Goal: Task Accomplishment & Management: Manage account settings

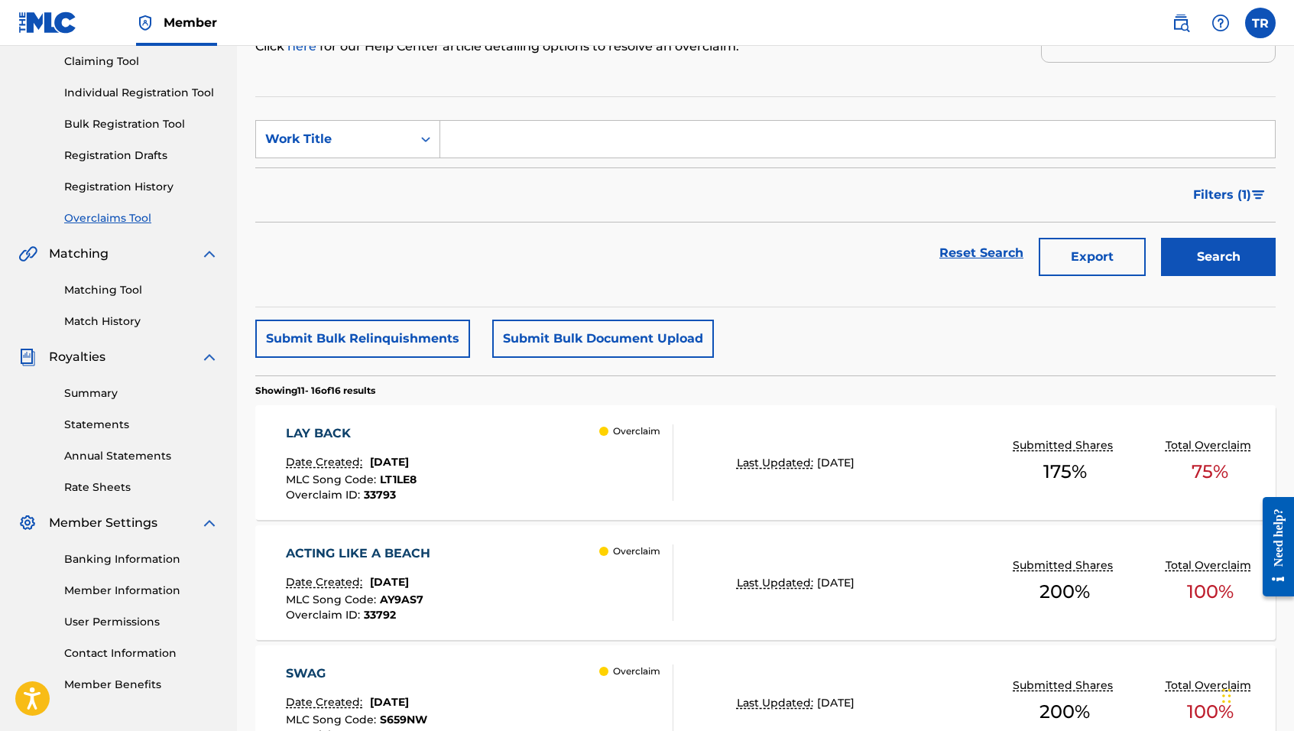
scroll to position [159, 0]
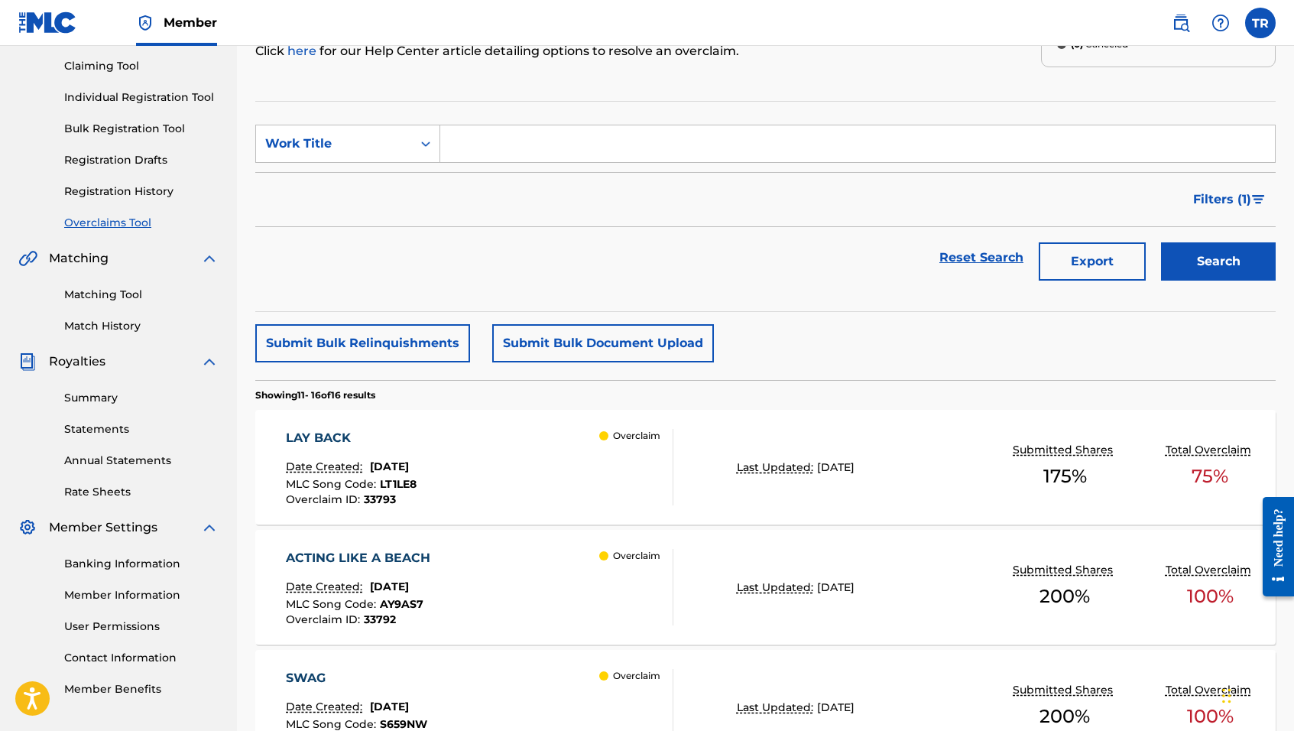
click at [135, 191] on link "Registration History" at bounding box center [141, 191] width 154 height 16
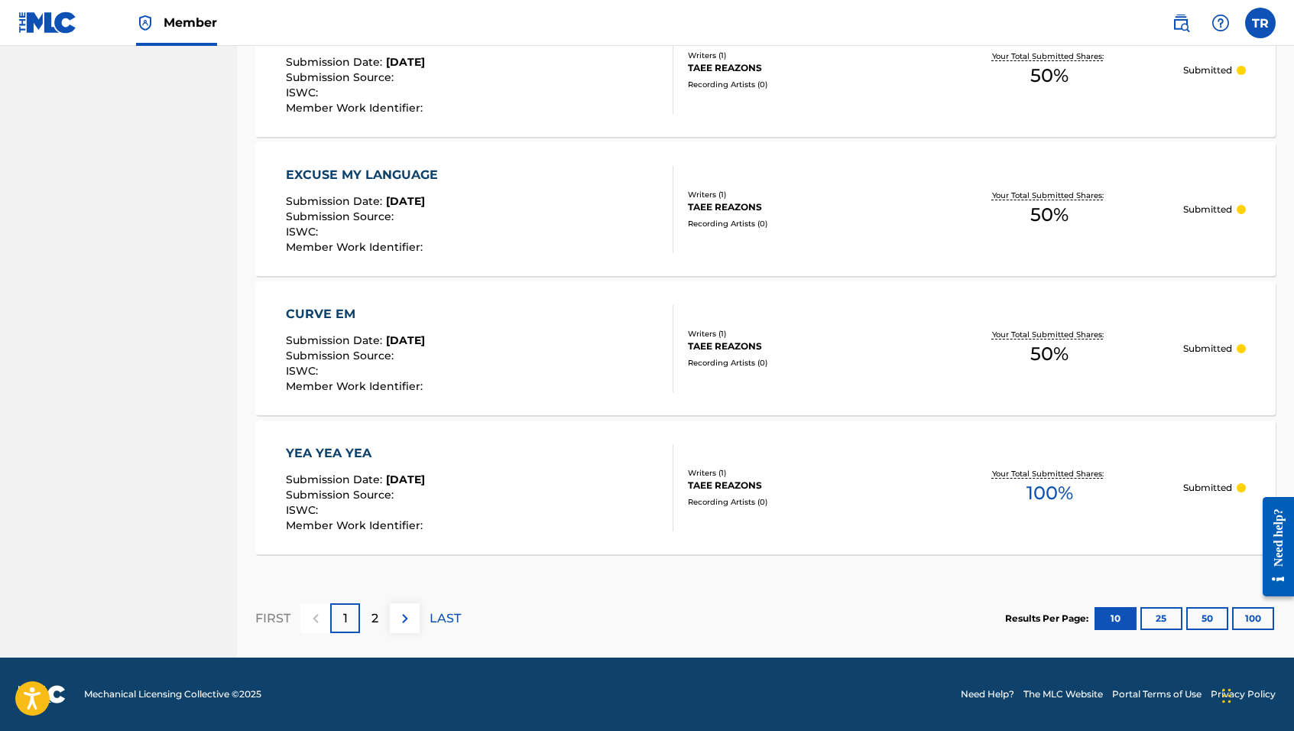
scroll to position [1306, 0]
click at [1043, 347] on span "50 %" at bounding box center [1050, 354] width 38 height 28
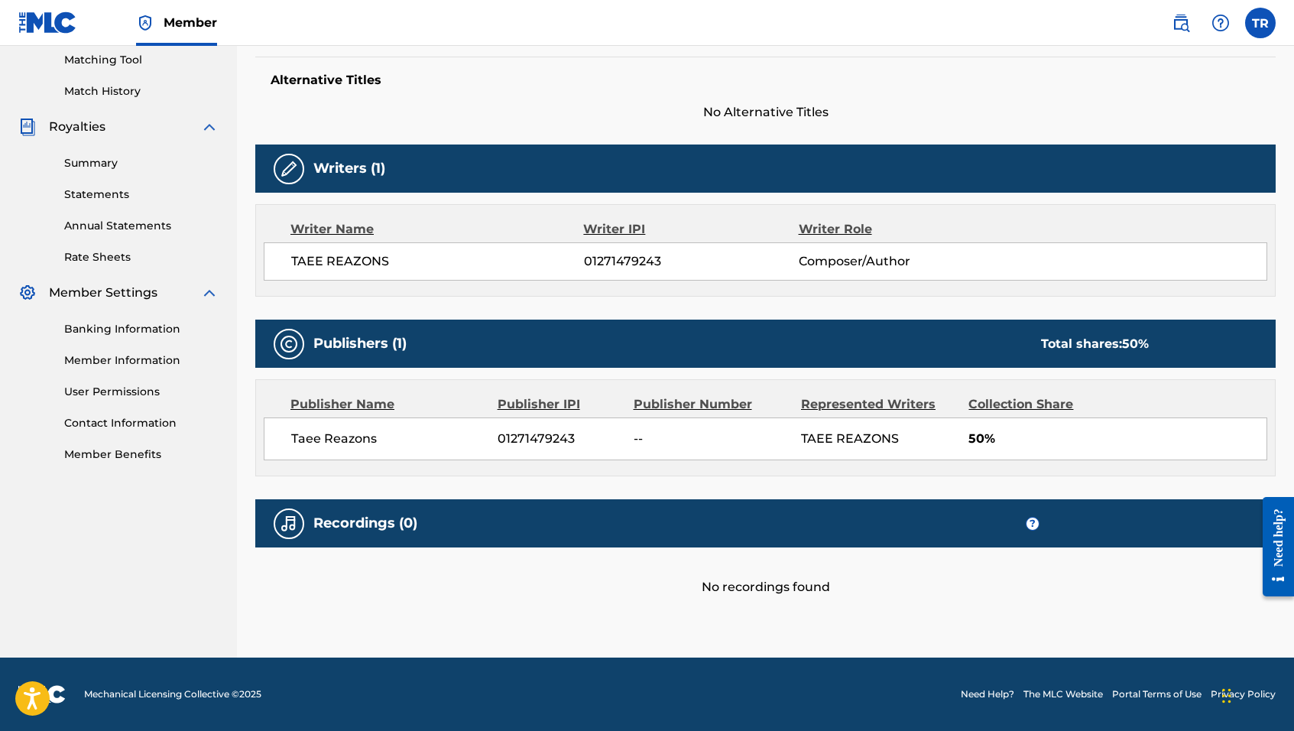
scroll to position [393, 0]
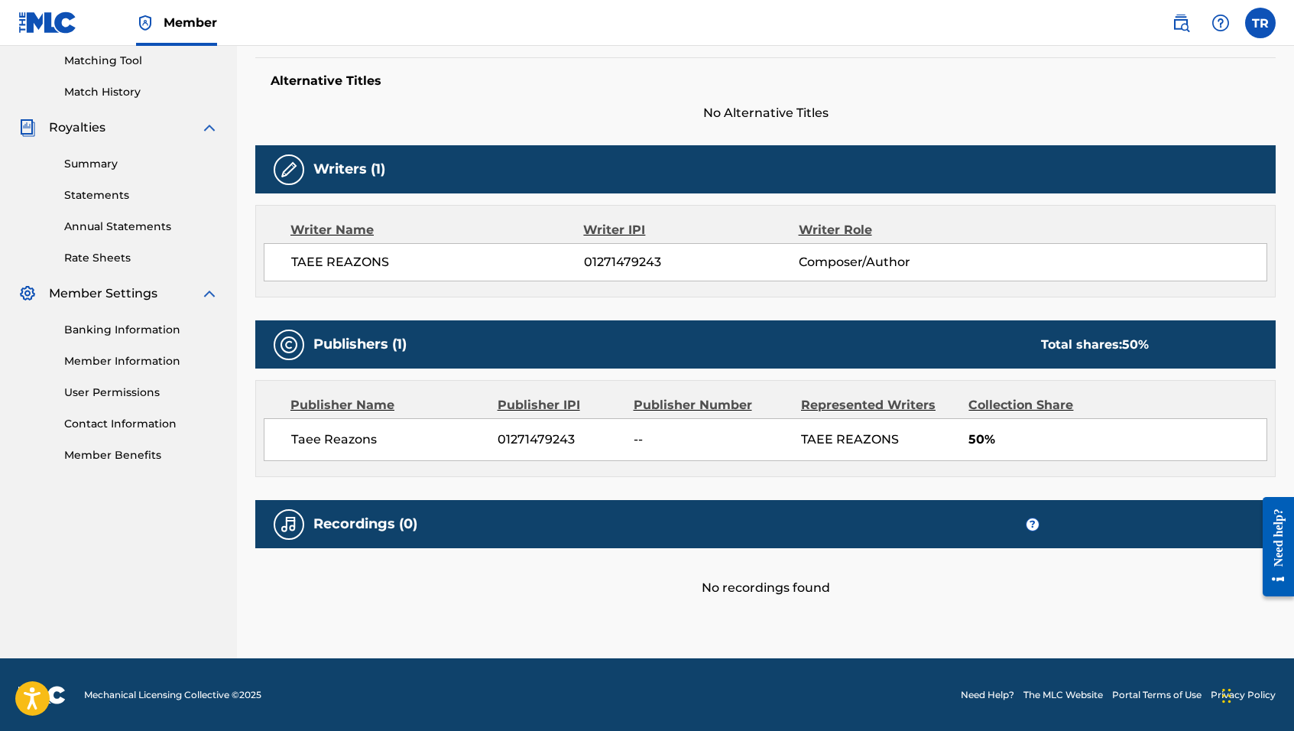
click at [1026, 430] on span "50%" at bounding box center [1118, 439] width 298 height 18
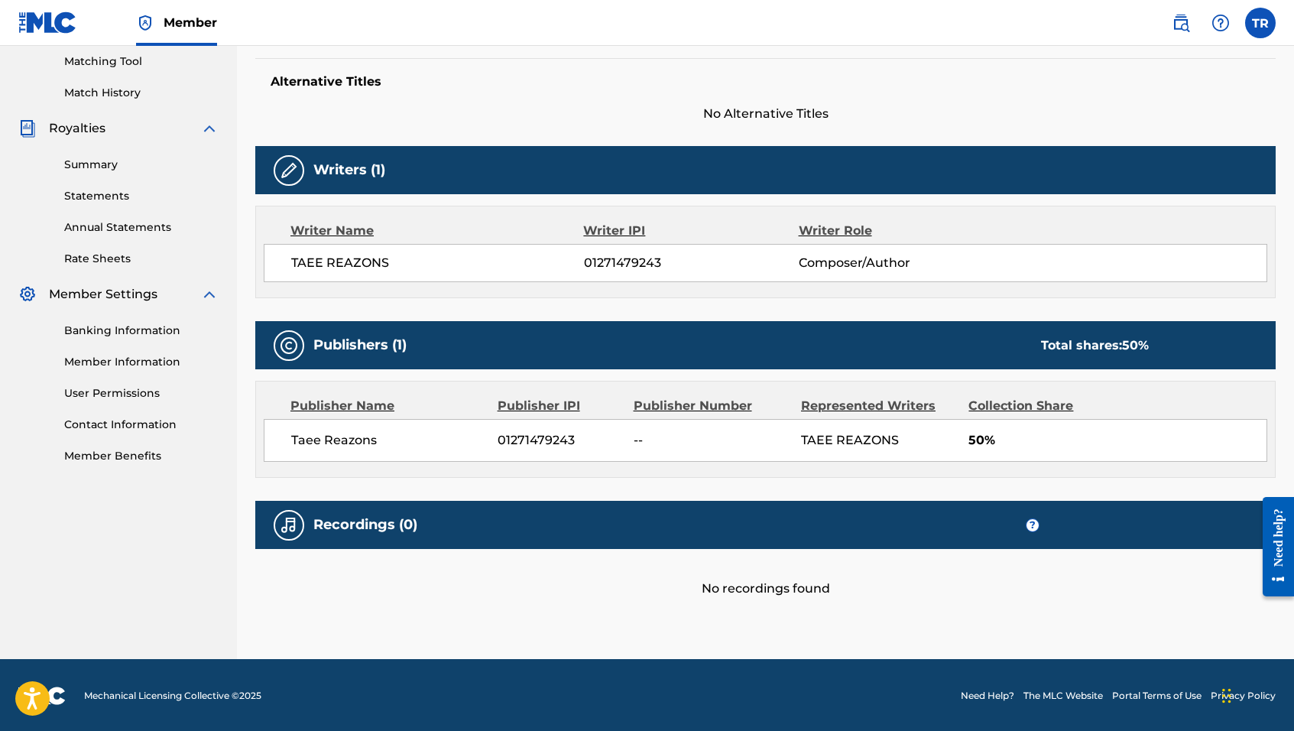
click at [291, 167] on img at bounding box center [289, 170] width 18 height 18
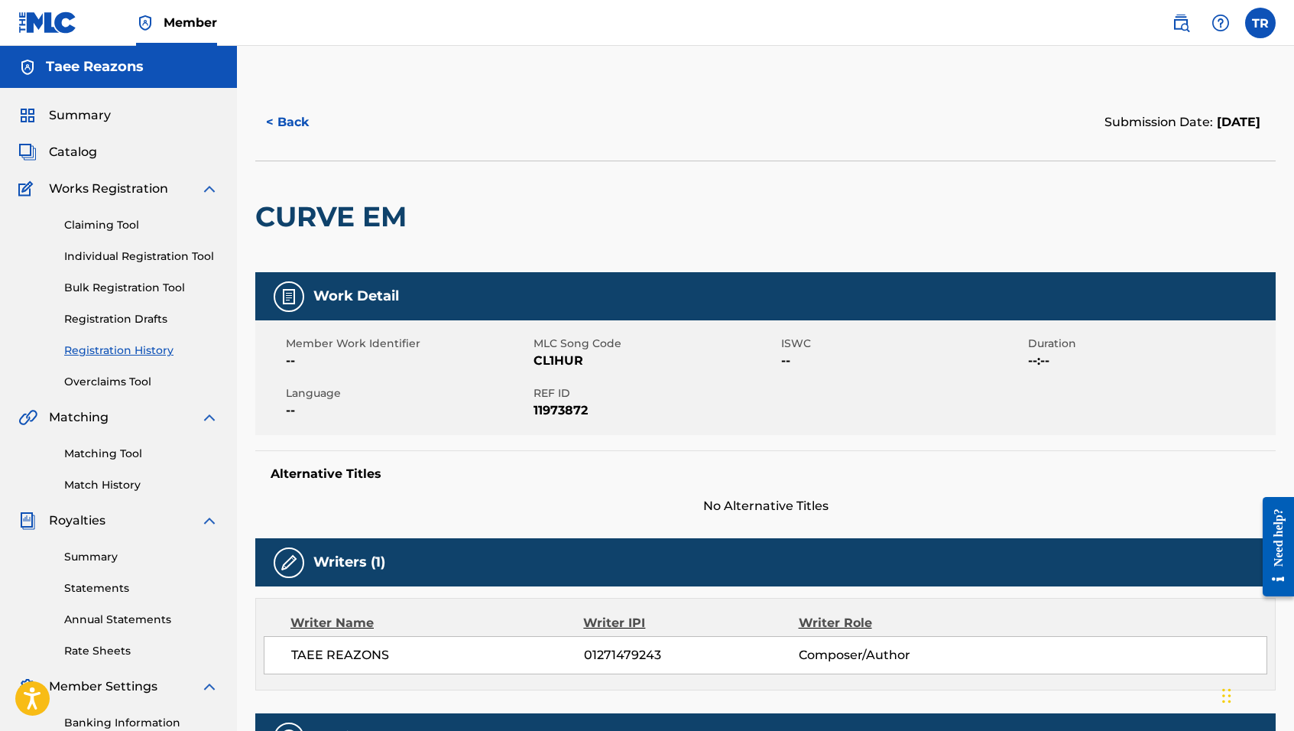
scroll to position [0, 0]
click at [92, 559] on link "Summary" at bounding box center [141, 557] width 154 height 16
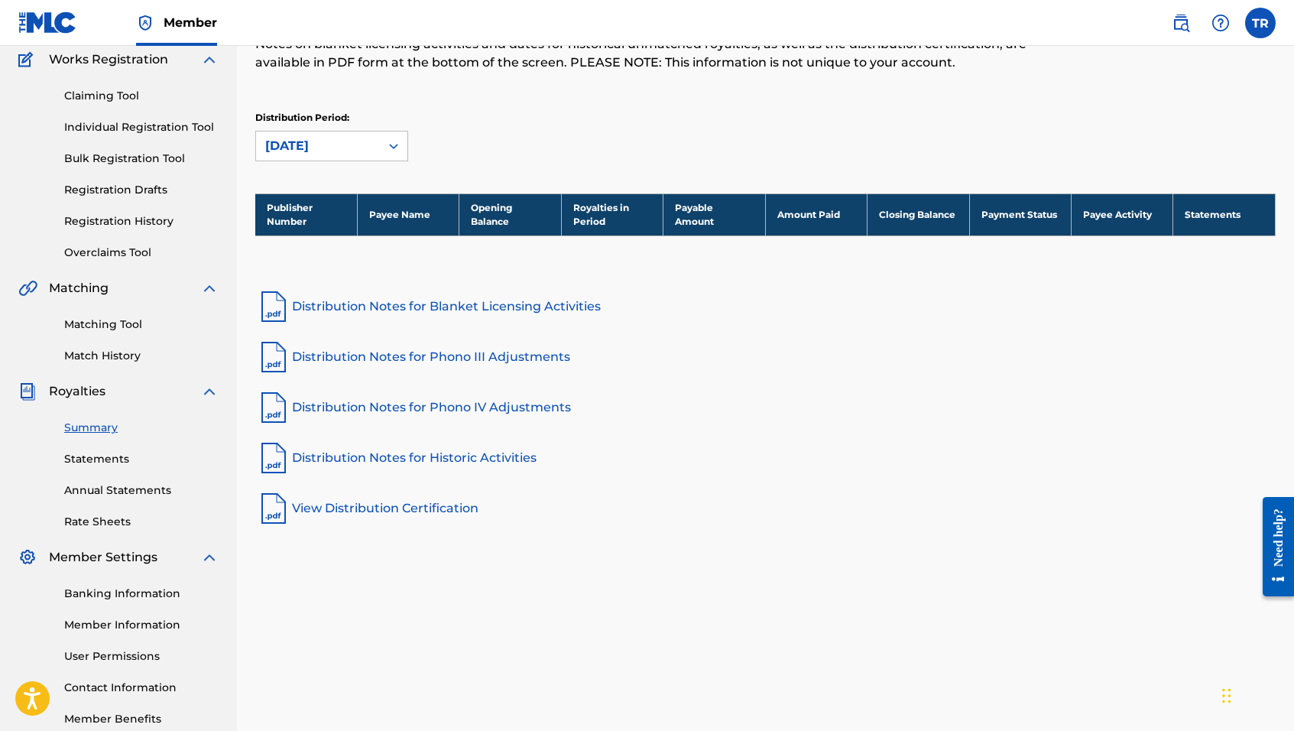
scroll to position [132, 0]
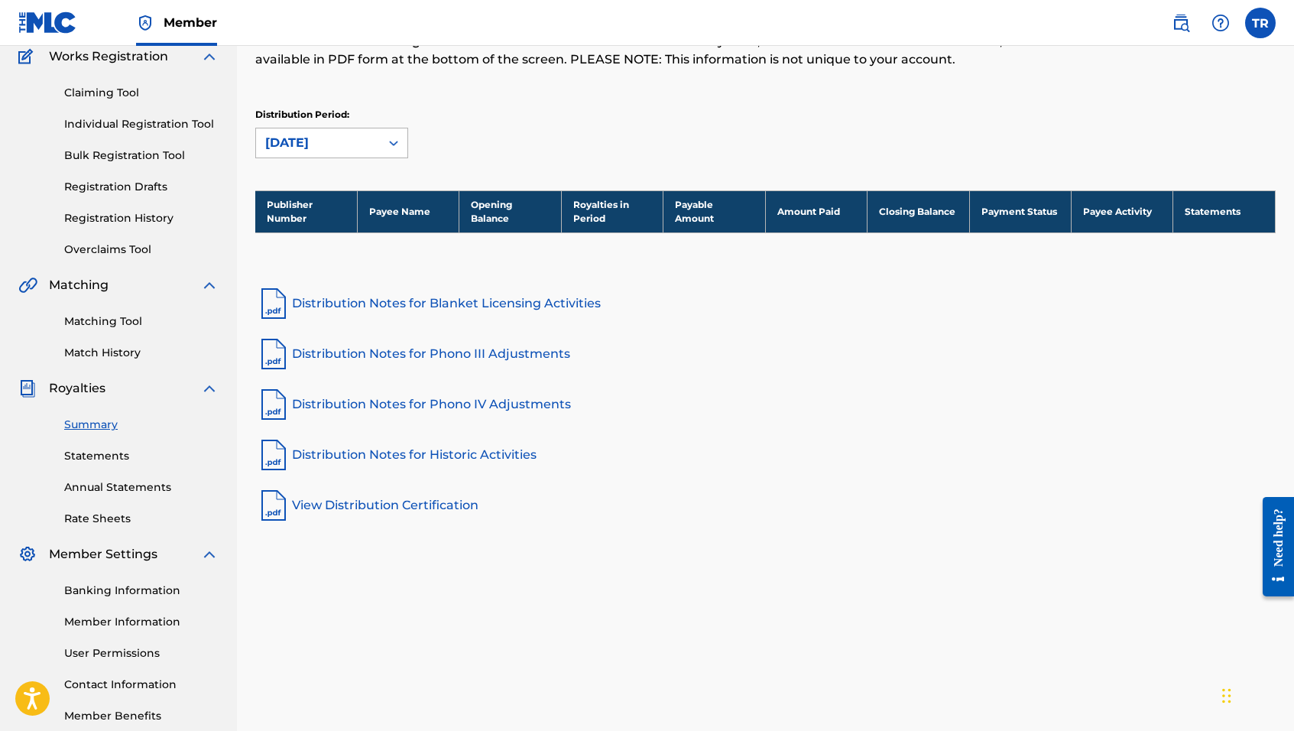
click at [342, 147] on div "[DATE]" at bounding box center [318, 143] width 106 height 18
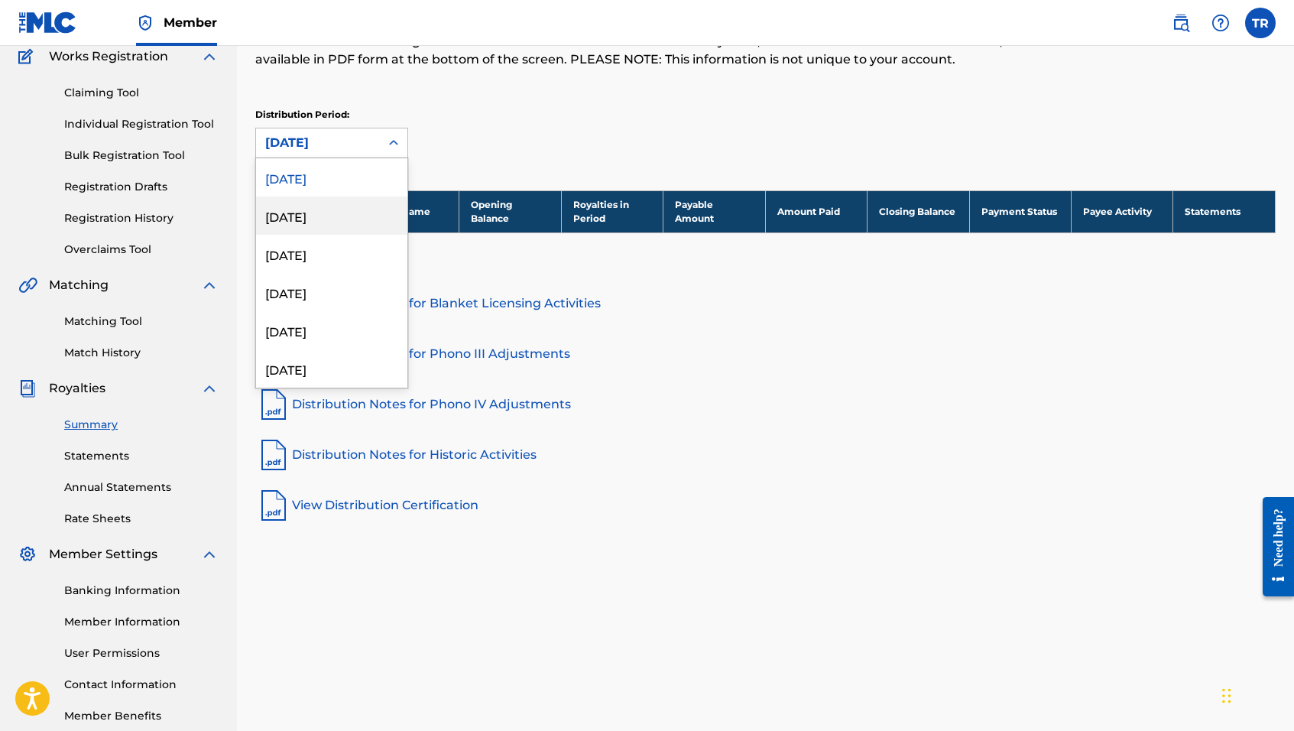
click at [301, 224] on div "[DATE]" at bounding box center [331, 215] width 151 height 38
click at [339, 141] on div "[DATE]" at bounding box center [318, 143] width 106 height 18
click at [326, 170] on div "[DATE]" at bounding box center [331, 177] width 151 height 38
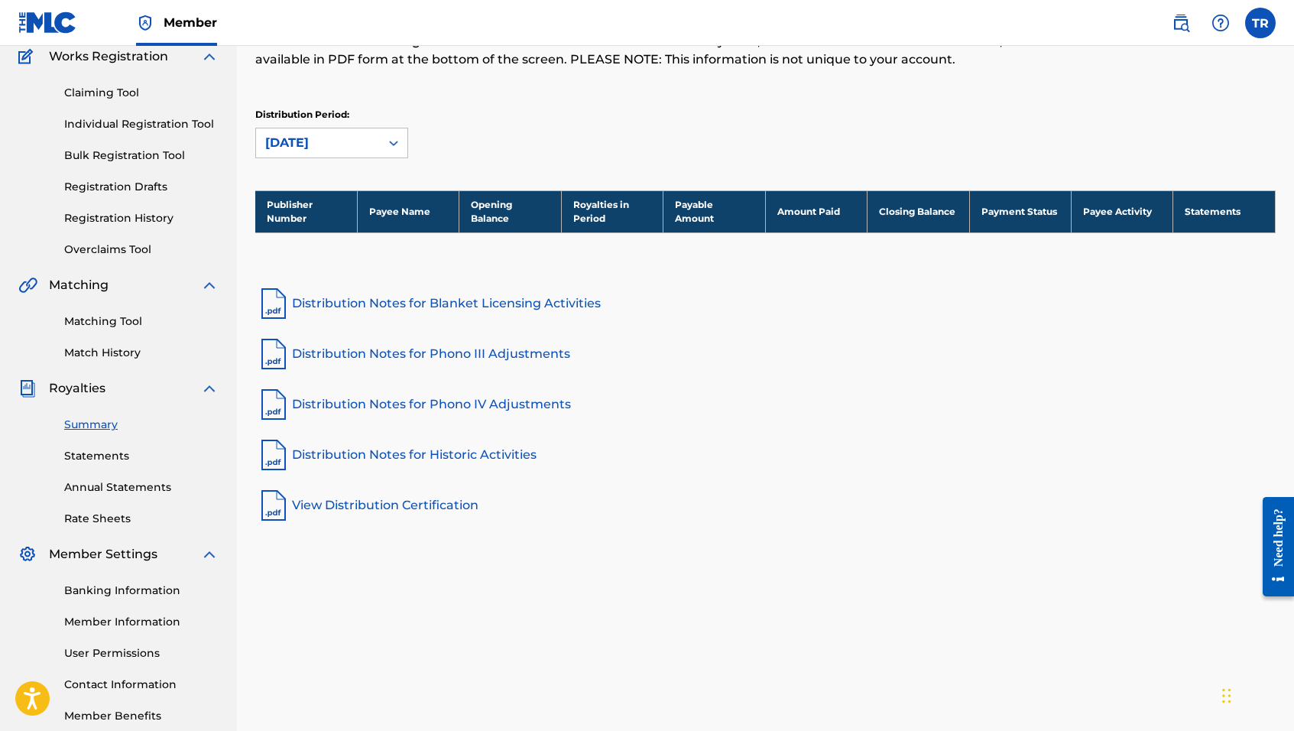
click at [99, 450] on link "Statements" at bounding box center [141, 456] width 154 height 16
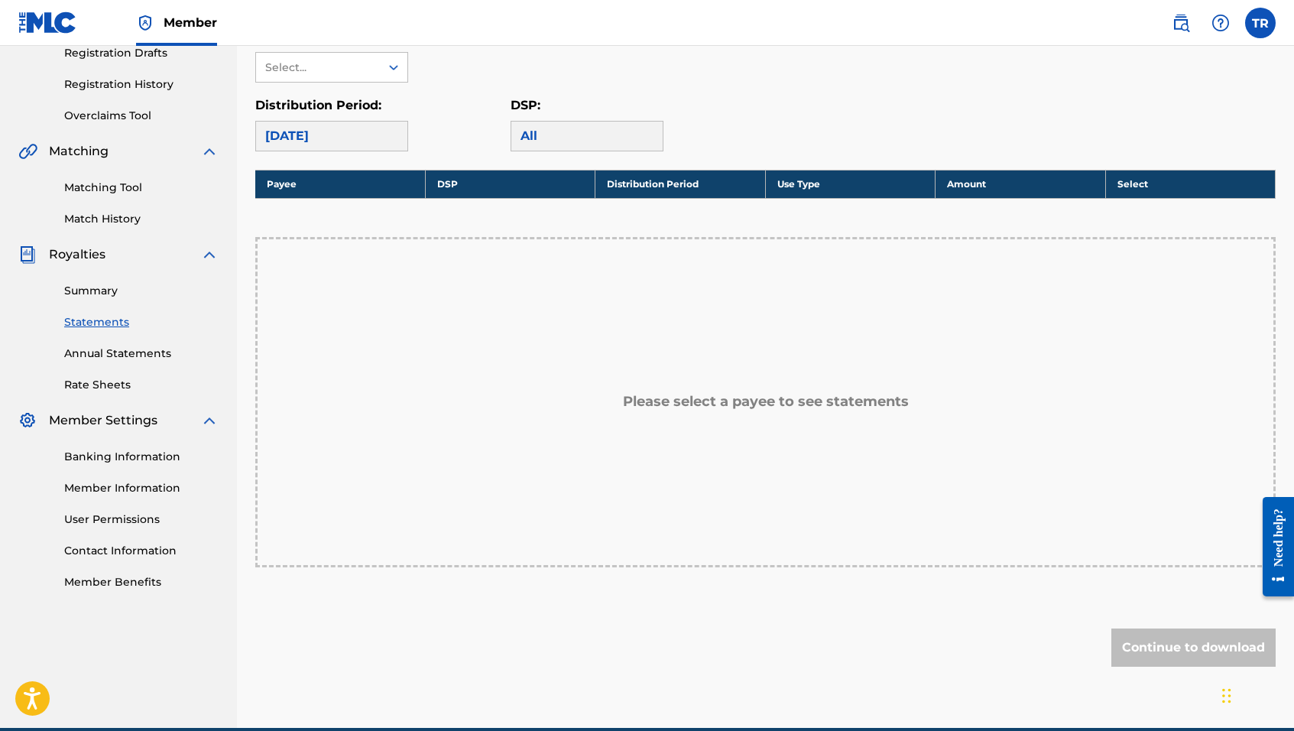
scroll to position [268, 0]
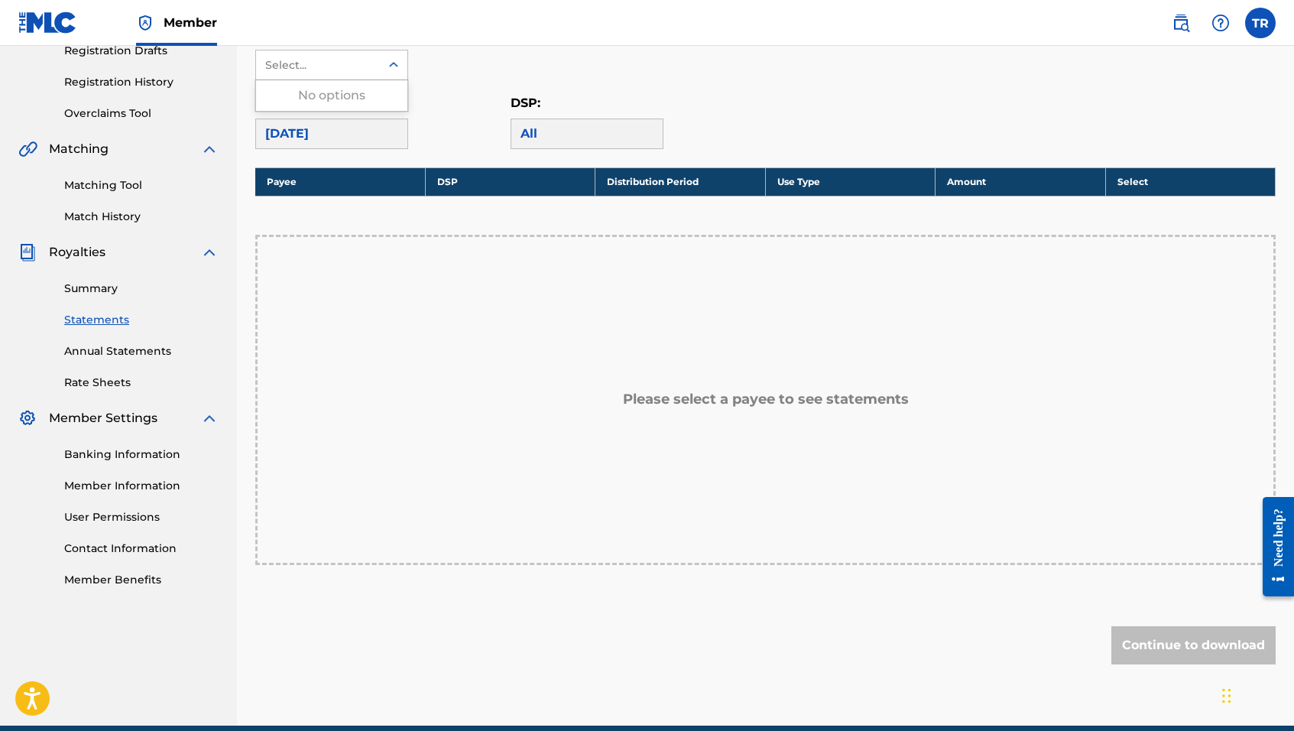
click at [390, 67] on icon at bounding box center [393, 64] width 15 height 15
click at [388, 67] on icon at bounding box center [393, 64] width 15 height 15
click at [115, 352] on link "Annual Statements" at bounding box center [141, 351] width 154 height 16
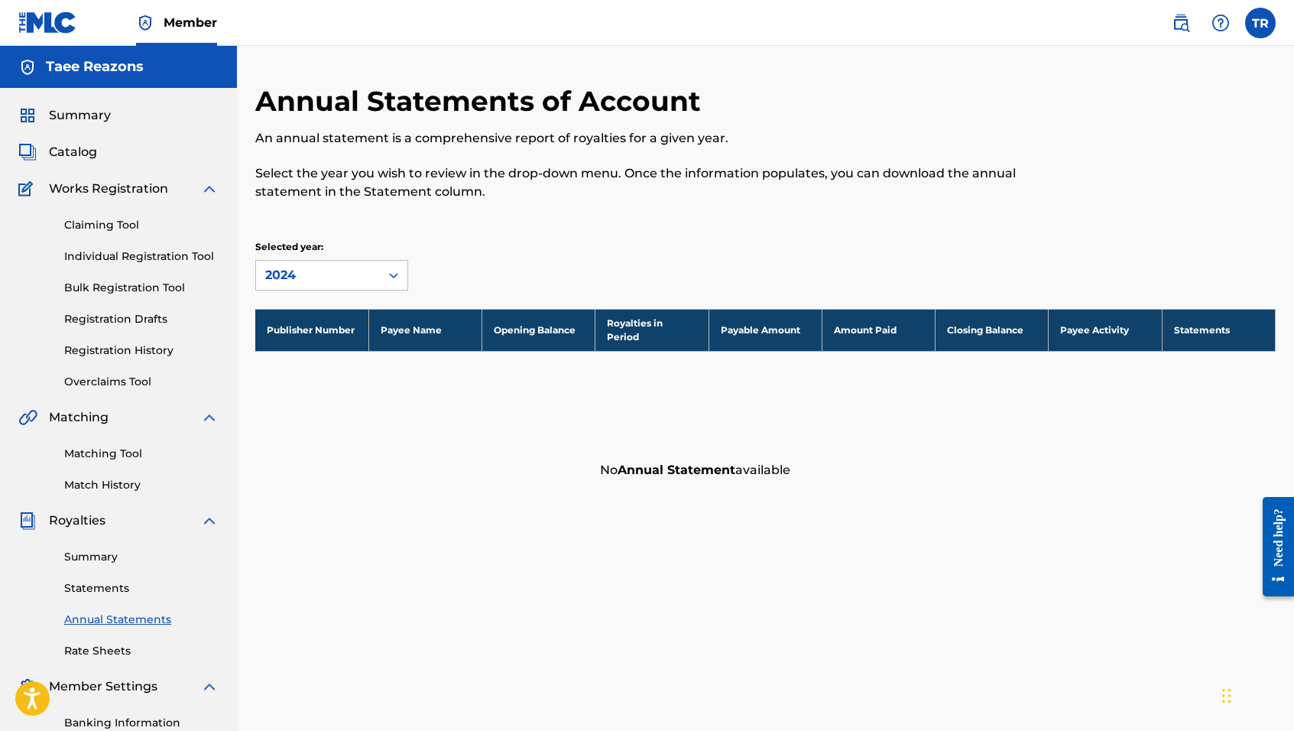
click at [87, 658] on link "Rate Sheets" at bounding box center [141, 651] width 154 height 16
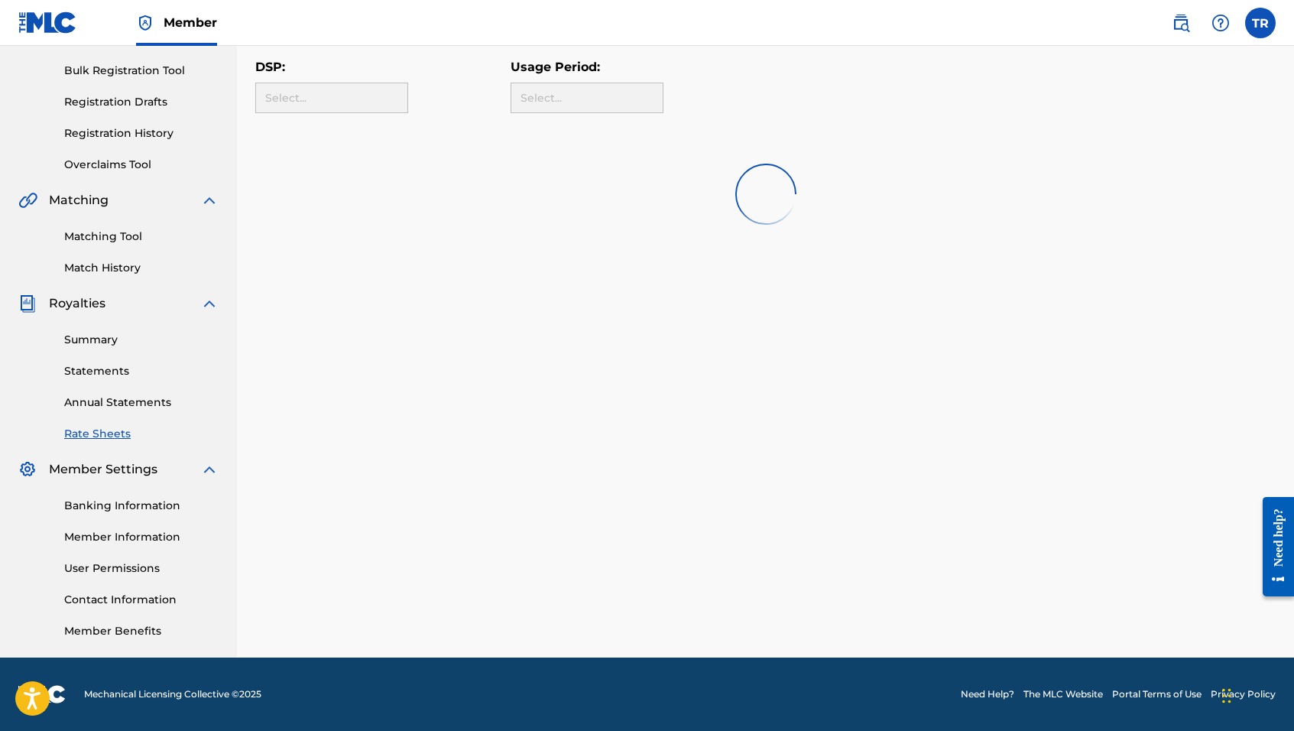
scroll to position [217, 0]
click at [111, 237] on link "Matching Tool" at bounding box center [141, 237] width 154 height 16
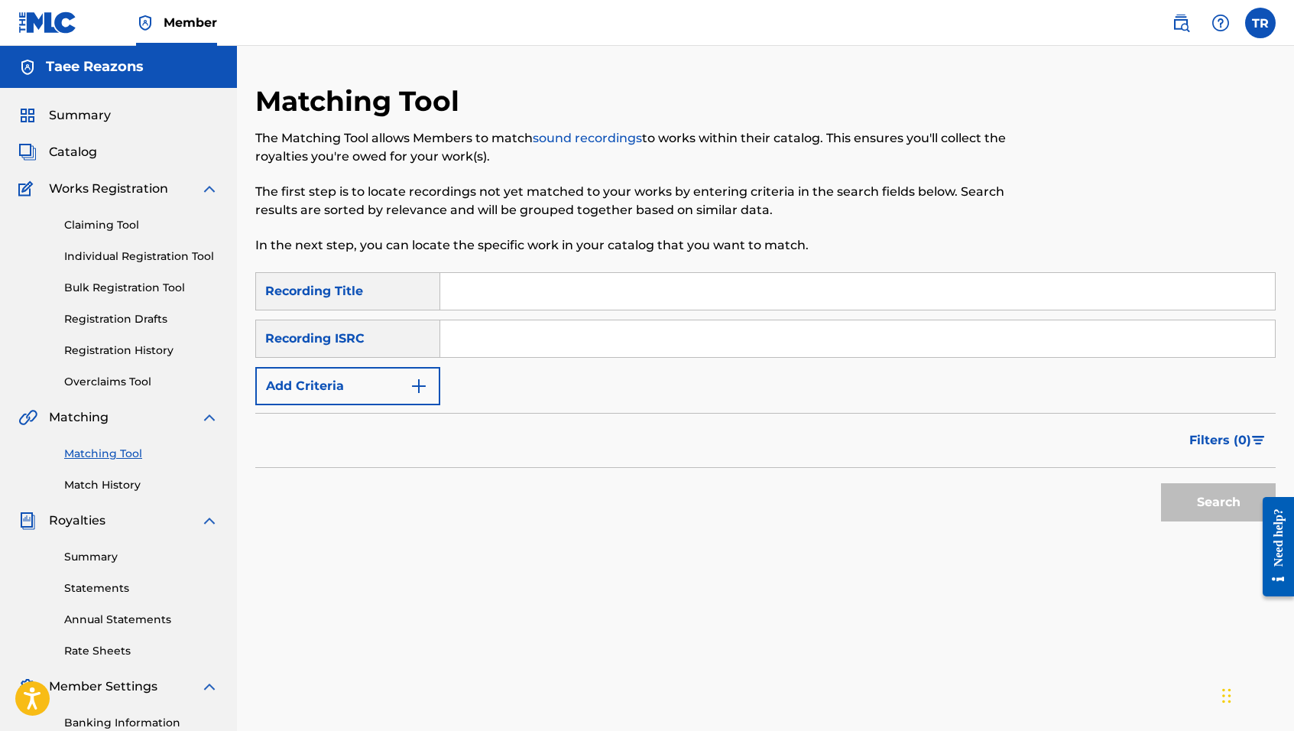
click at [132, 320] on link "Registration Drafts" at bounding box center [141, 319] width 154 height 16
